Goal: Task Accomplishment & Management: Use online tool/utility

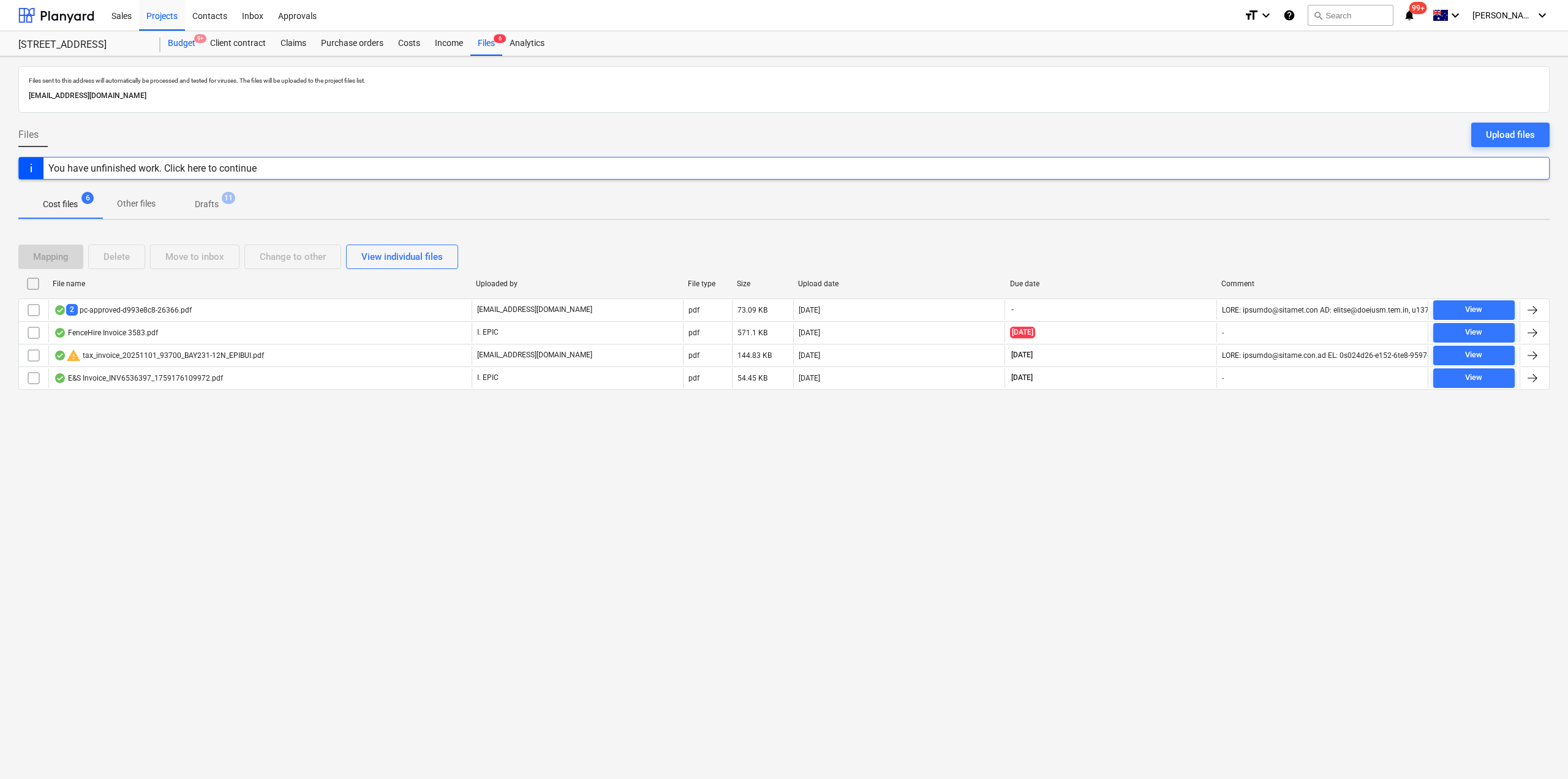
click at [192, 51] on div "Budget 9+" at bounding box center [182, 44] width 42 height 25
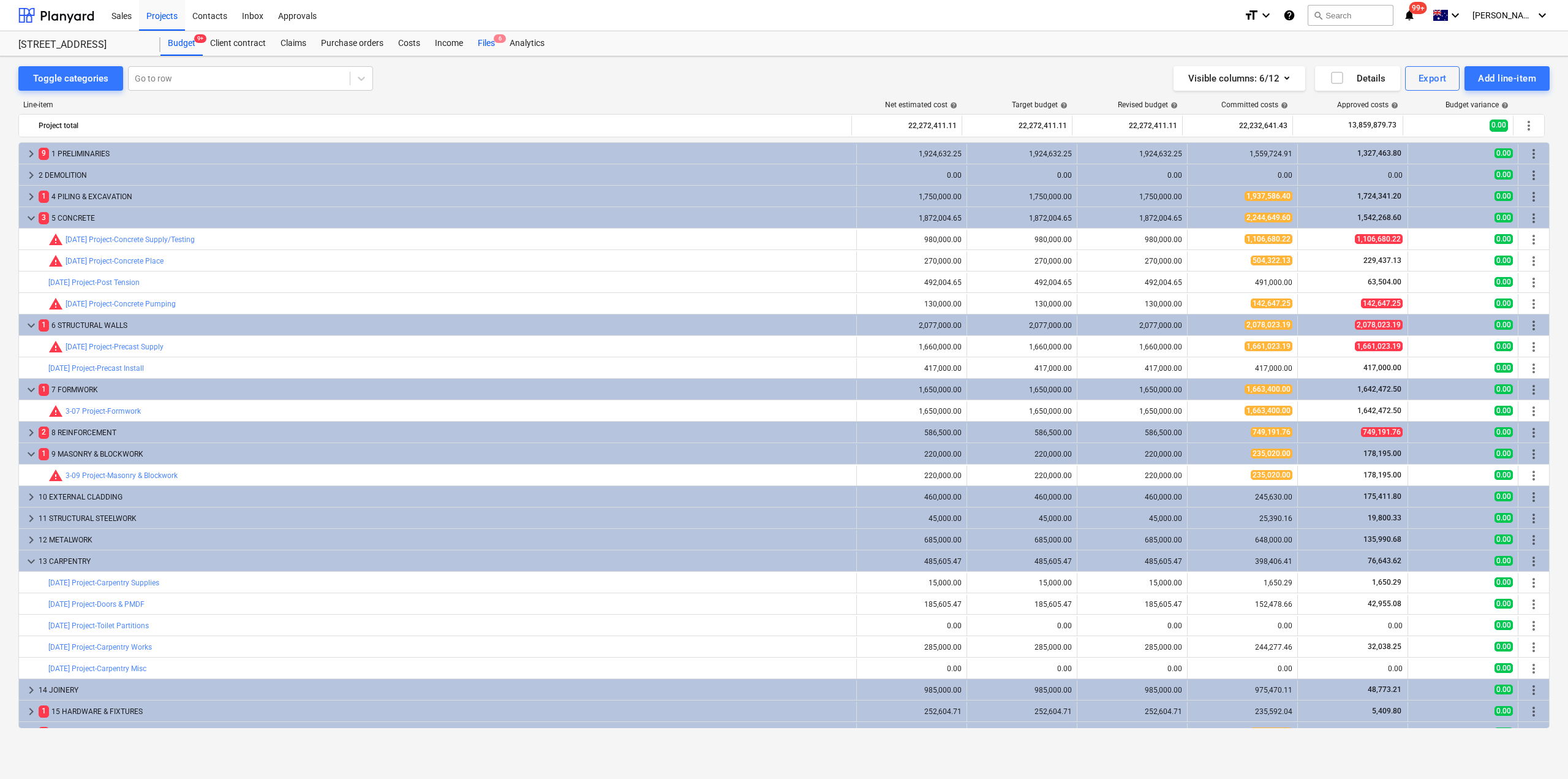
click at [487, 43] on div "Files 6" at bounding box center [486, 44] width 32 height 25
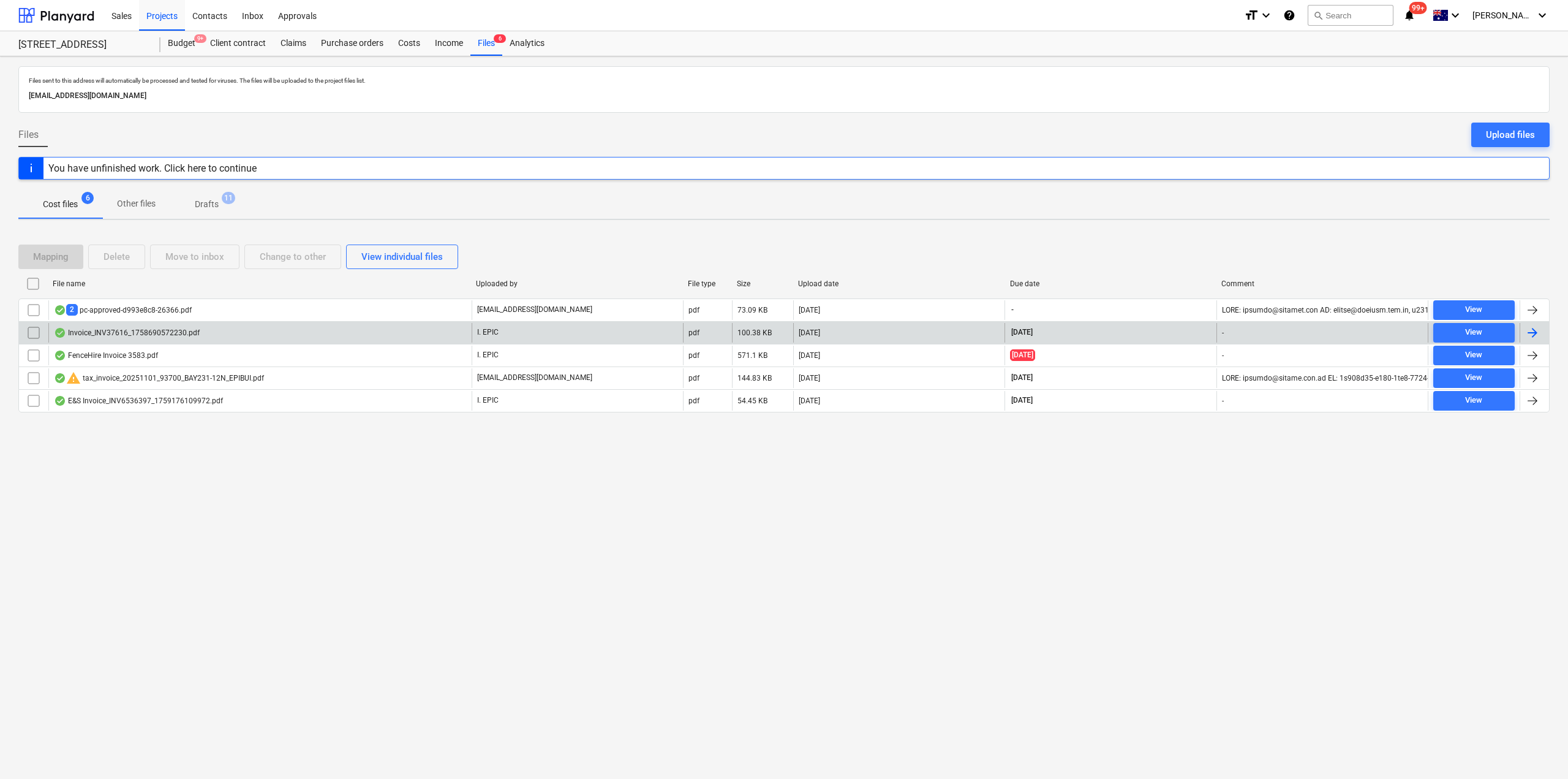
click at [171, 334] on div "Invoice_INV37616_1758690572230.pdf" at bounding box center [127, 332] width 146 height 10
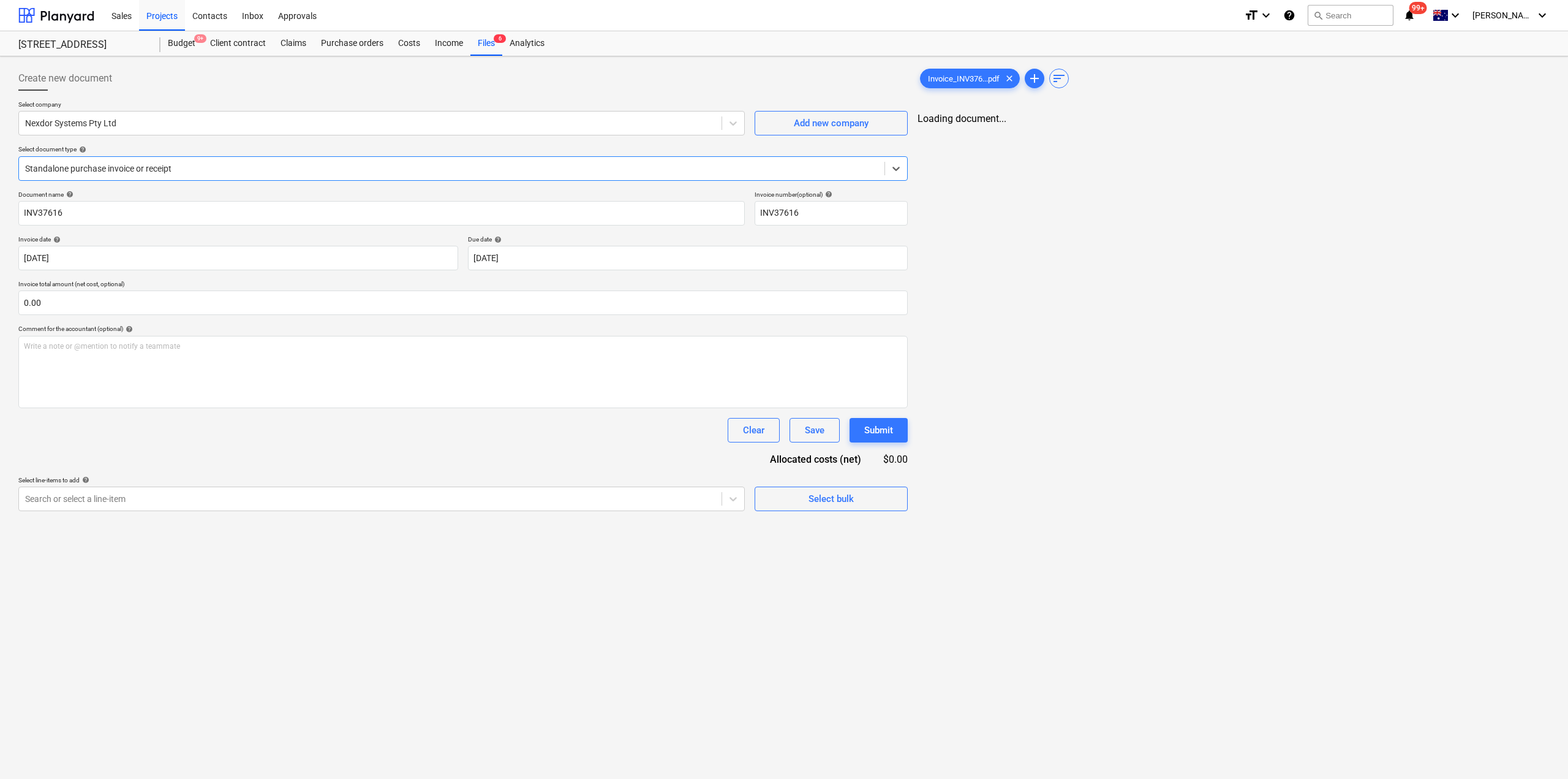
type input "INV37616"
type input "24 Sep 2025"
type input "31 Oct 2025"
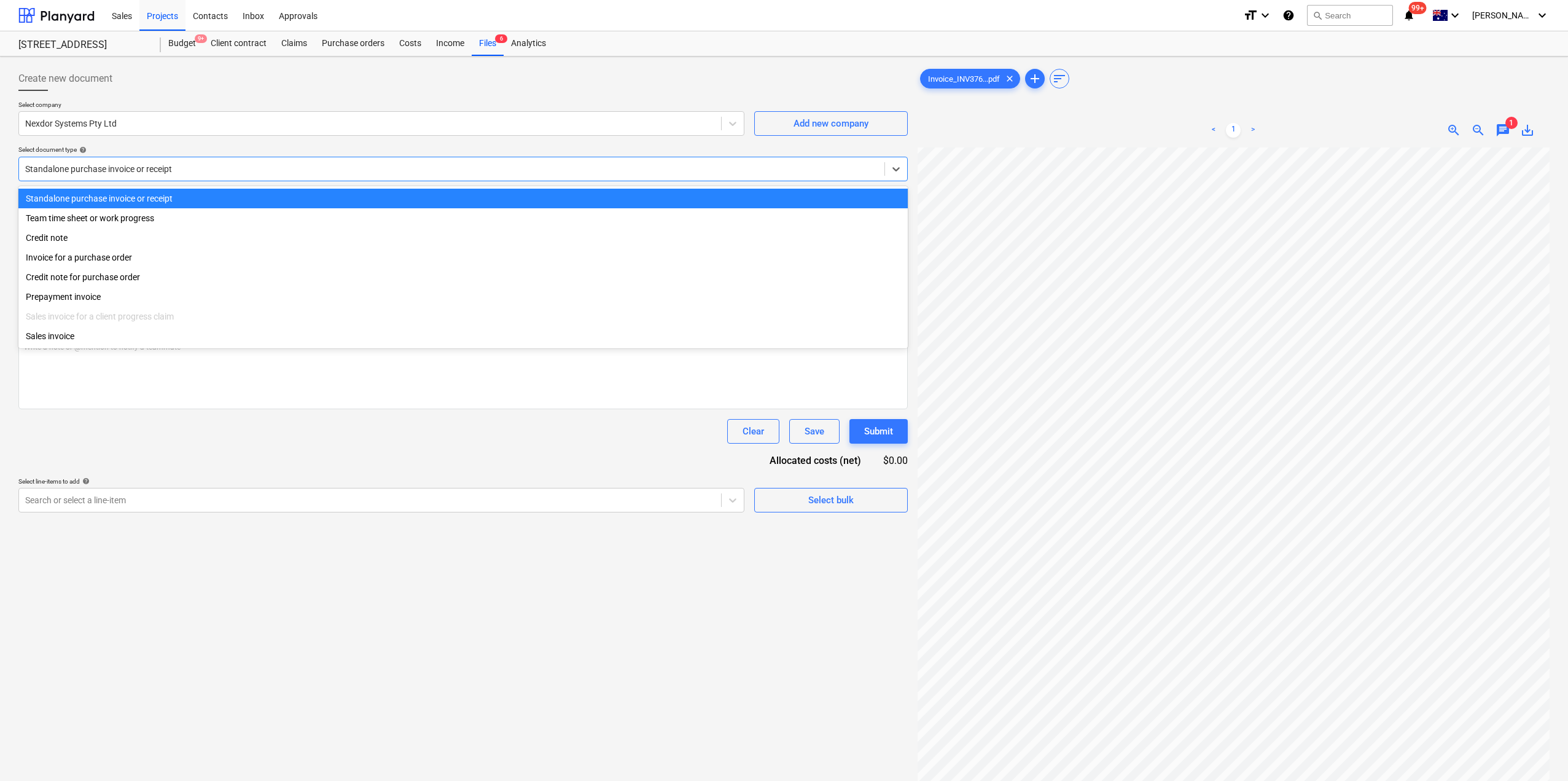
click at [303, 168] on div at bounding box center [452, 169] width 853 height 12
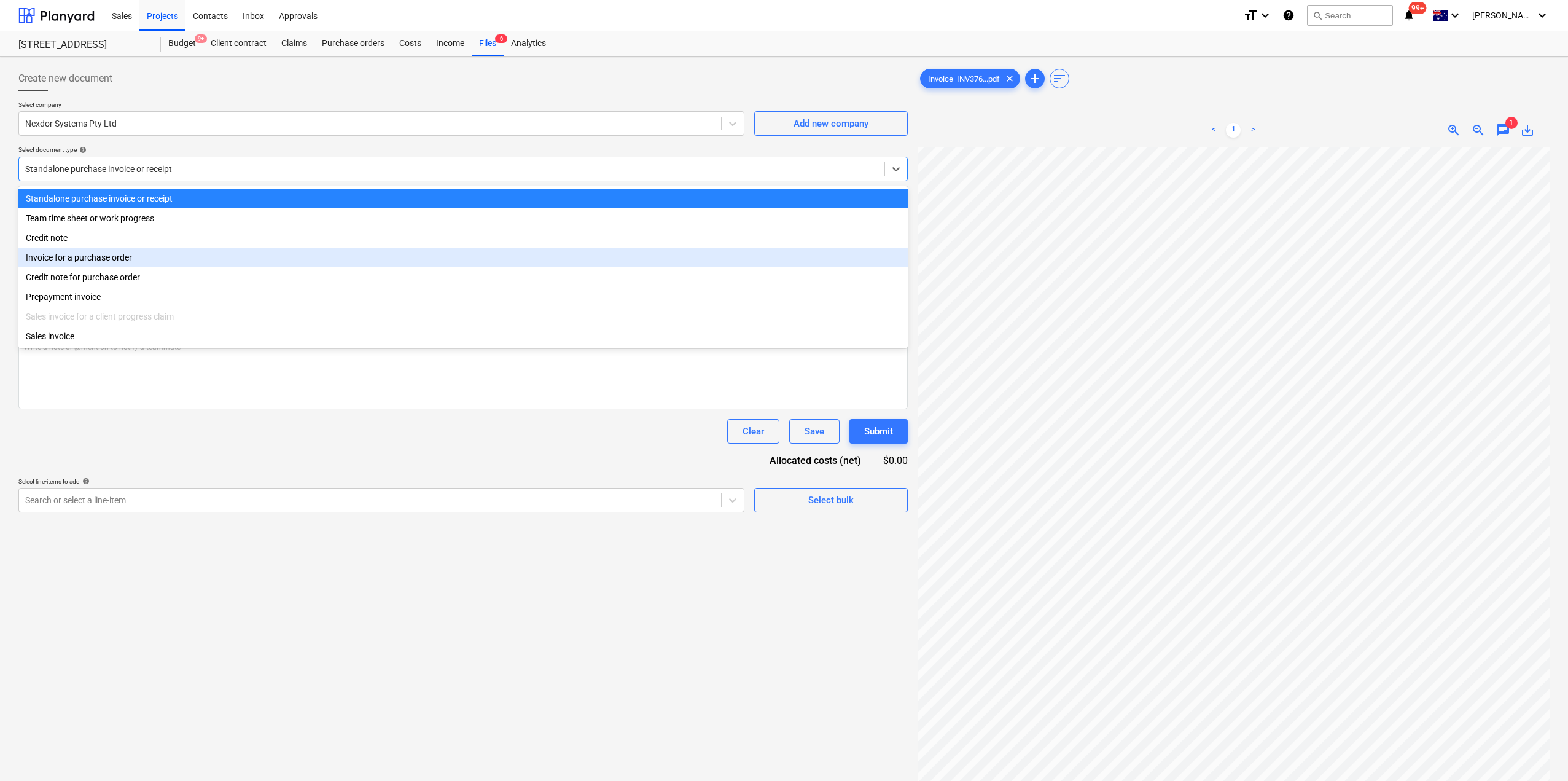
click at [200, 258] on div "Invoice for a purchase order" at bounding box center [463, 257] width 889 height 20
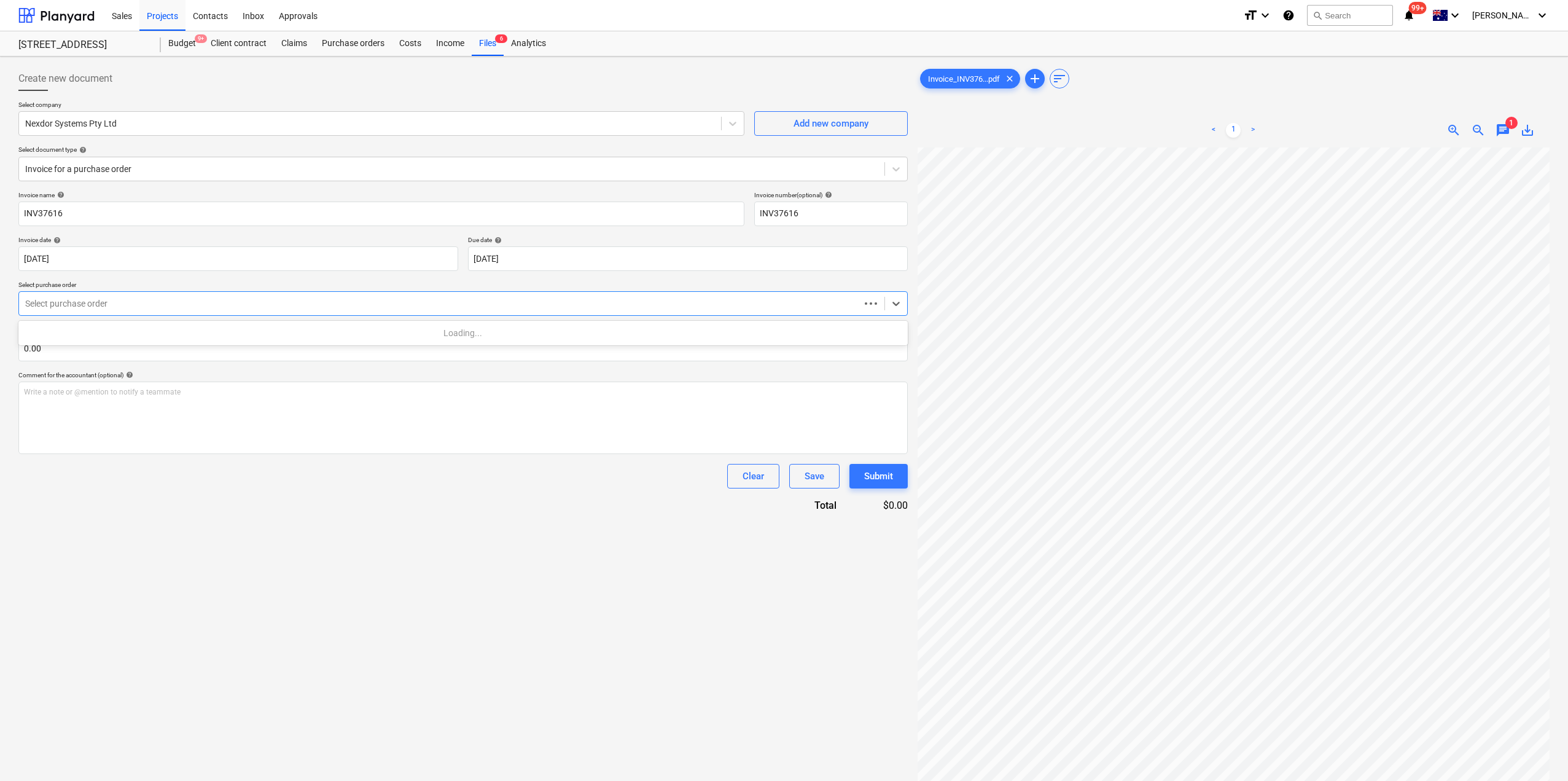
click at [232, 307] on div at bounding box center [439, 303] width 828 height 12
click at [222, 337] on div "S1-PO-054 | PMDF & DOORS" at bounding box center [463, 333] width 889 height 20
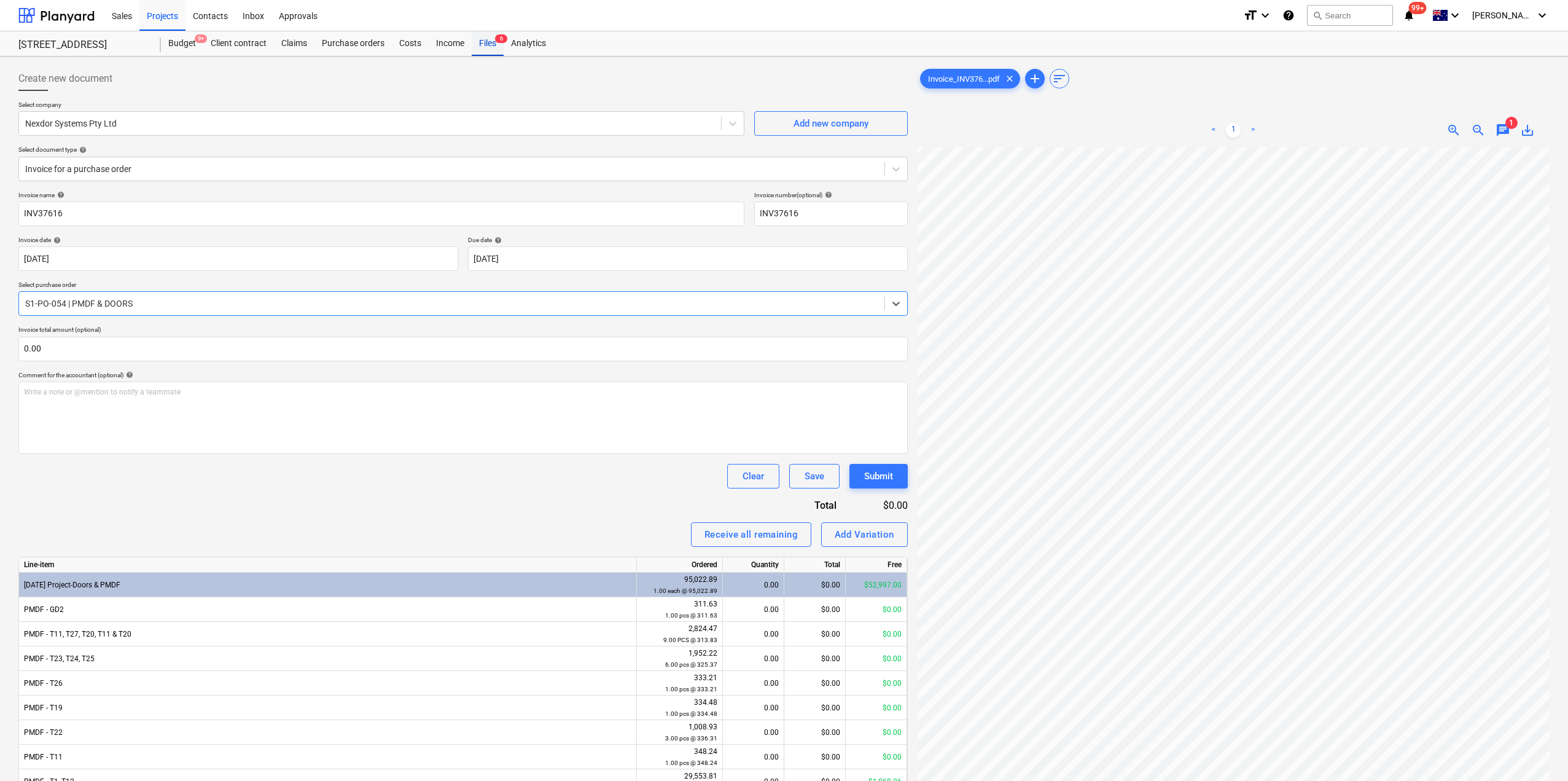
click at [475, 41] on div "Files 6" at bounding box center [487, 44] width 32 height 25
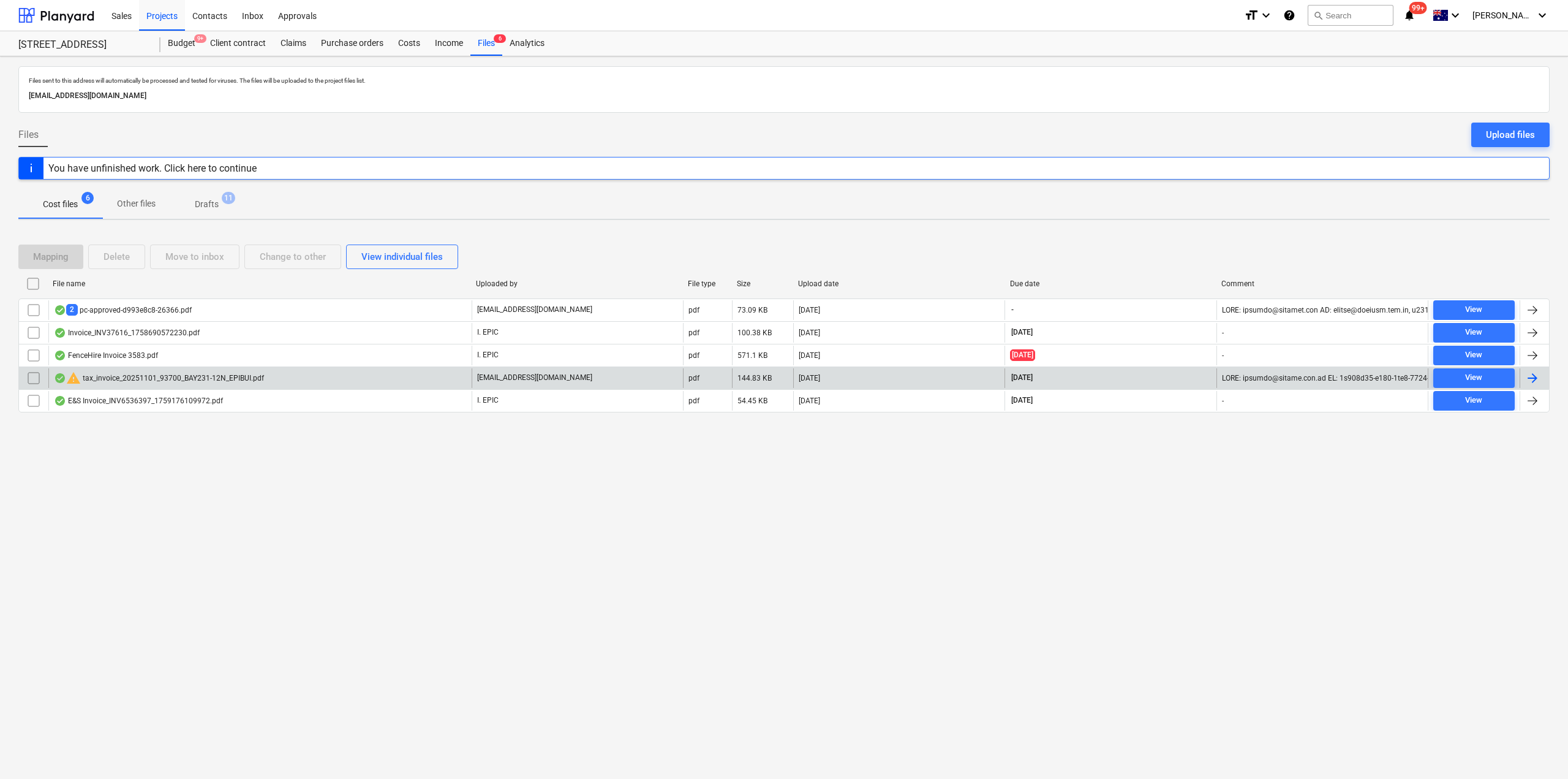
click at [194, 383] on div "warning tax_invoice_20251101_93700_BAY231-12N_EPIBUI.pdf" at bounding box center [159, 378] width 210 height 15
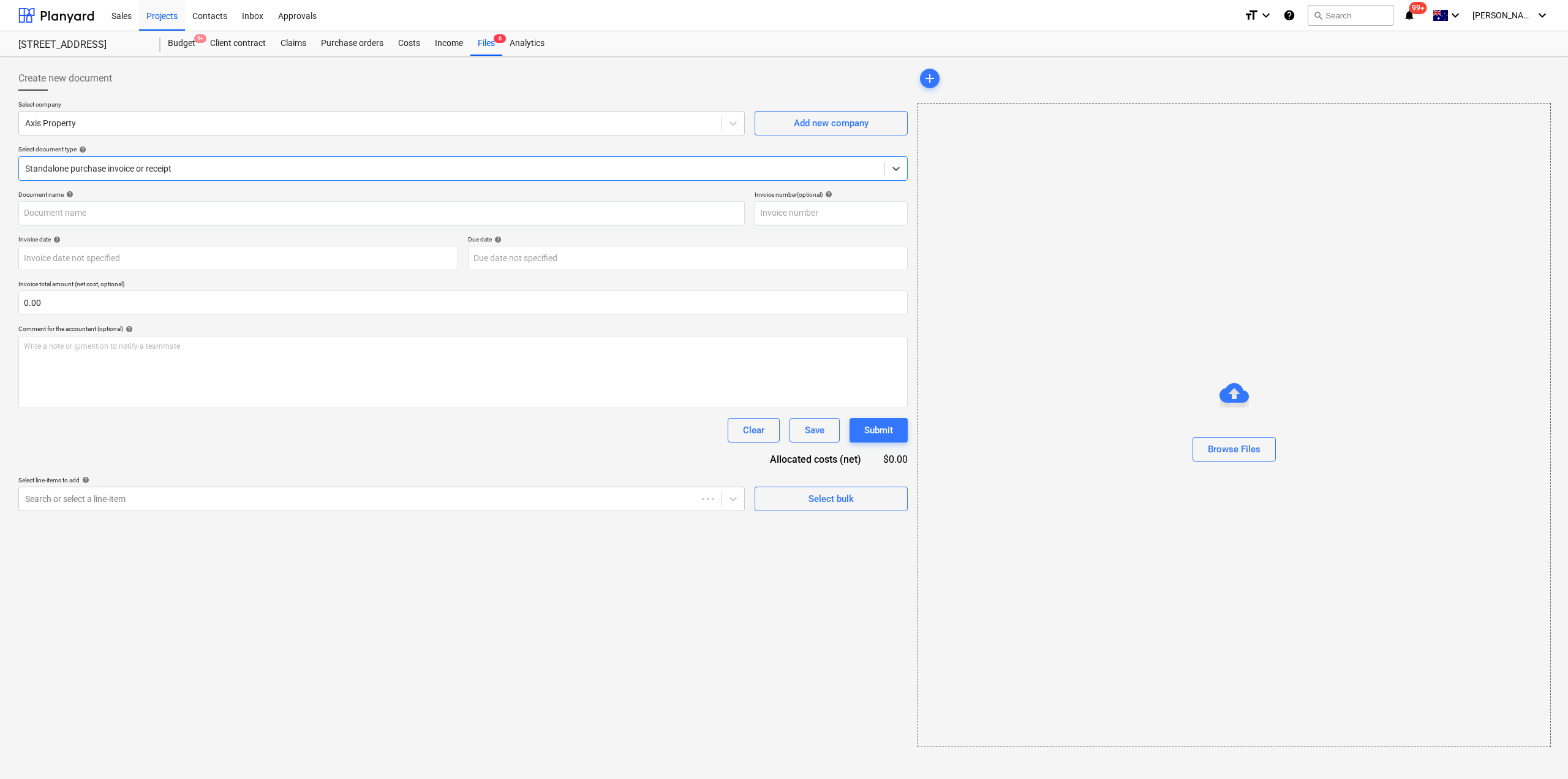
type input "93700"
type input "01 Oct 2025"
type input "01 Nov 2025"
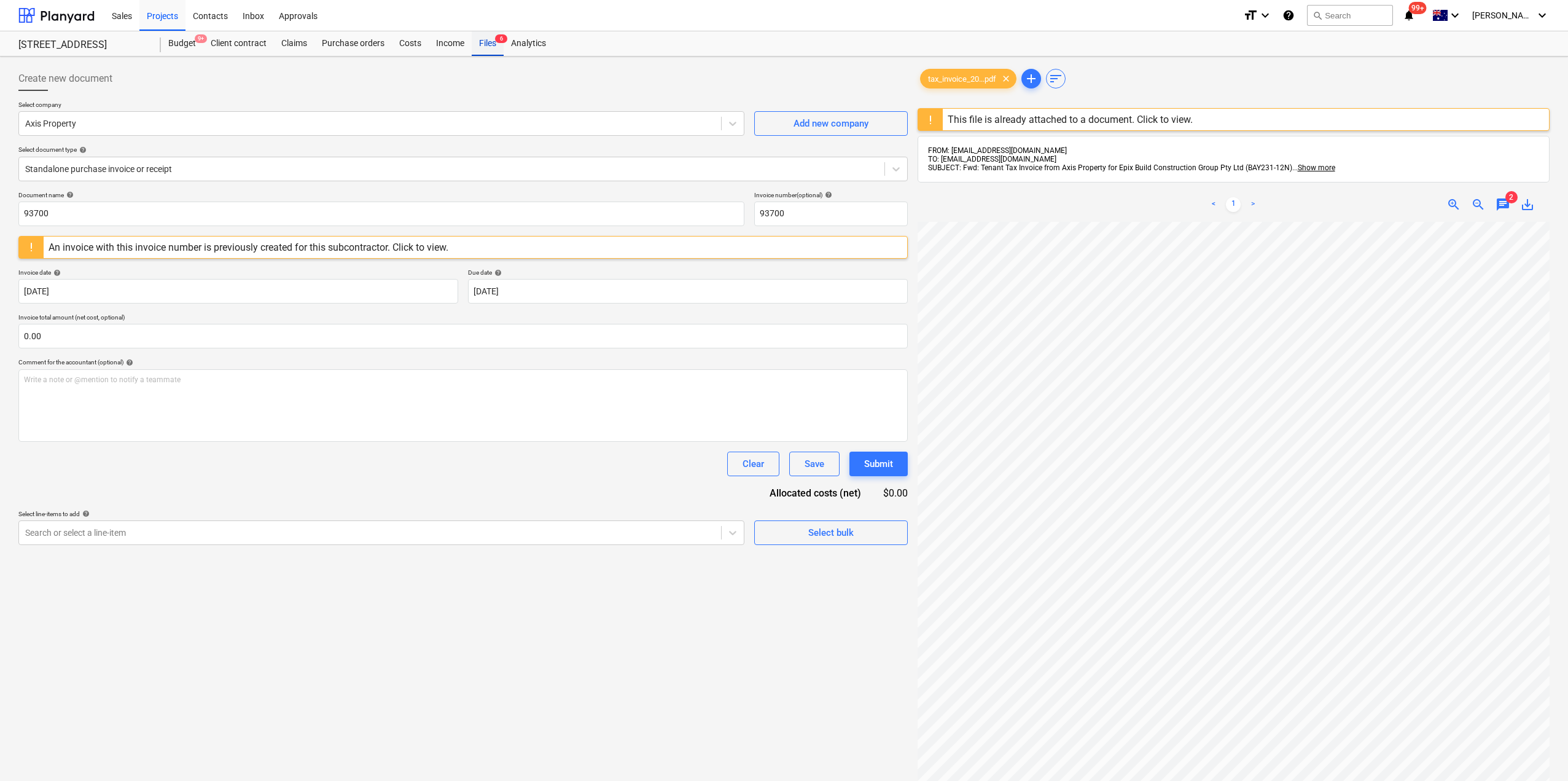
click at [488, 39] on div "Files 6" at bounding box center [487, 44] width 32 height 25
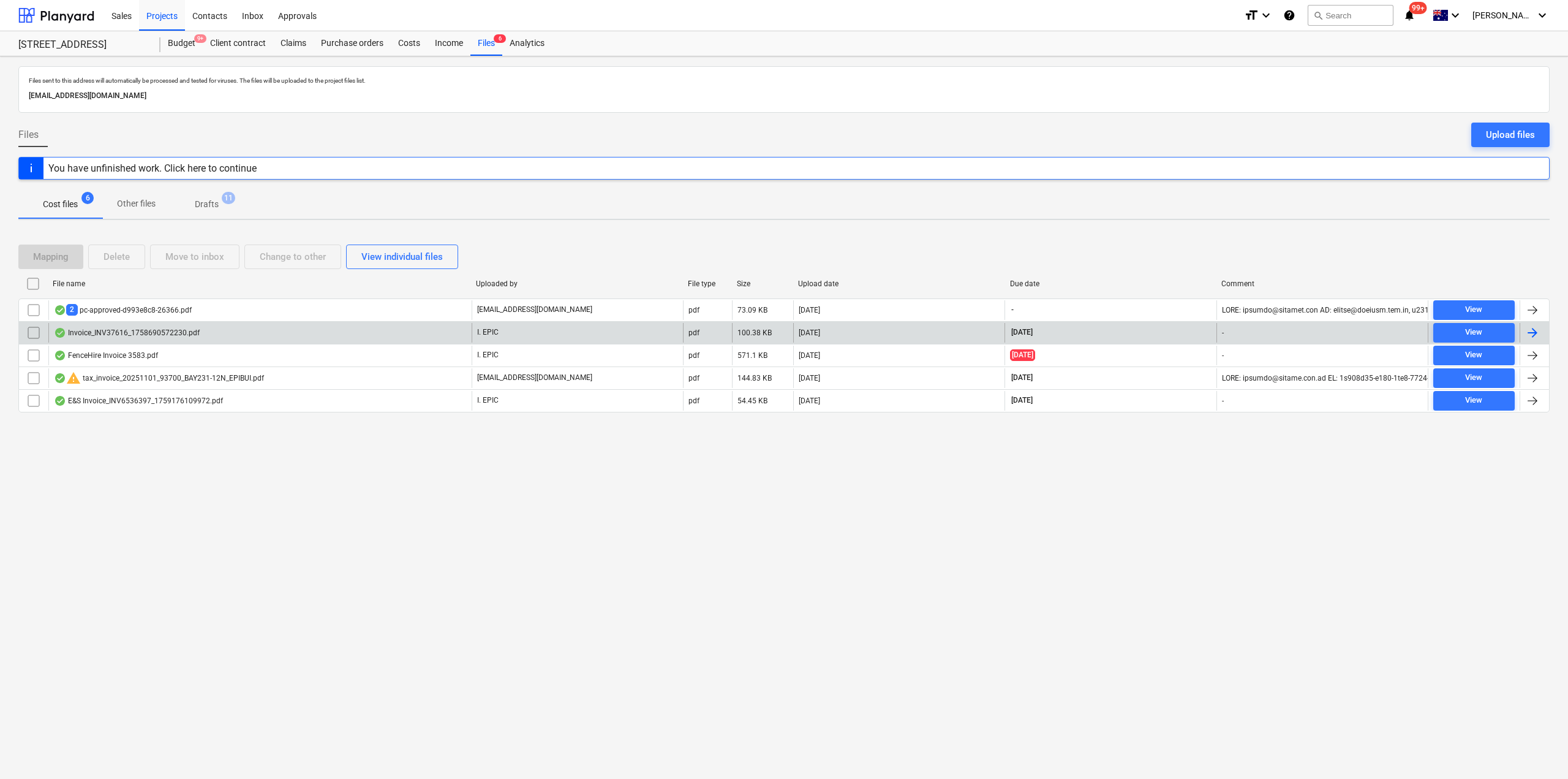
click at [174, 339] on div "Invoice_INV37616_1758690572230.pdf" at bounding box center [260, 332] width 423 height 20
